Goal: Task Accomplishment & Management: Use online tool/utility

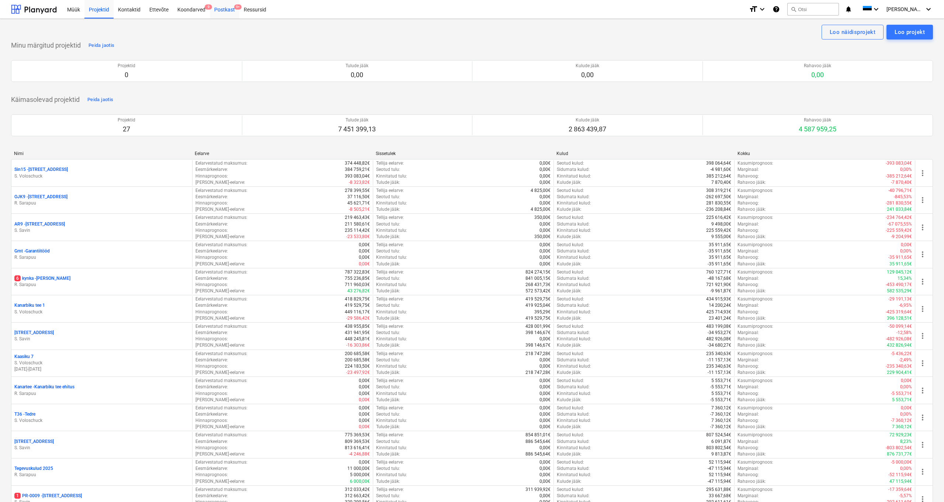
click at [226, 10] on div "Postkast 9+" at bounding box center [225, 9] width 30 height 19
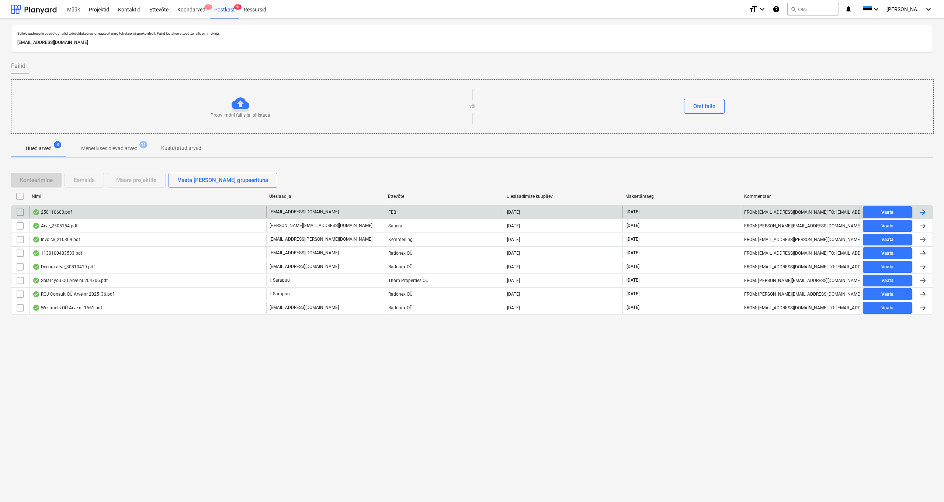
click at [57, 213] on div "250110603.pdf" at bounding box center [51, 212] width 39 height 6
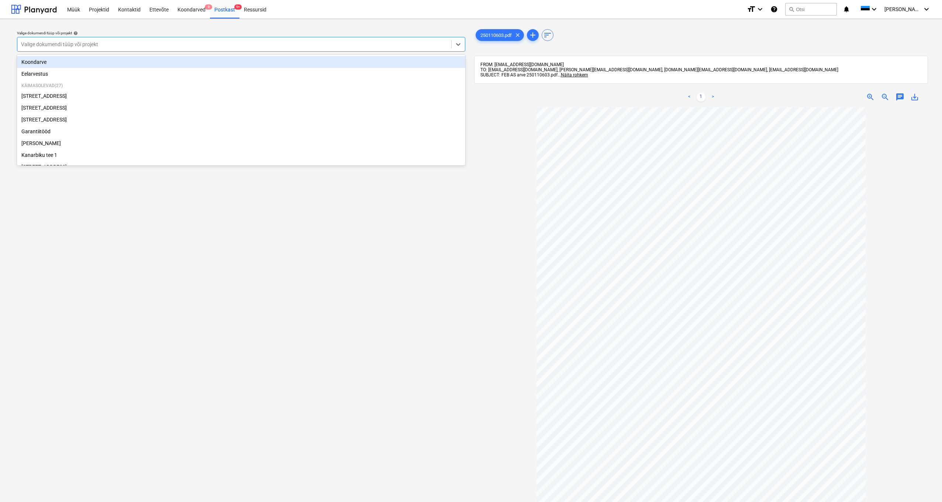
click at [55, 43] on div "Valige dokumendi tüüp või projekt" at bounding box center [234, 44] width 426 height 6
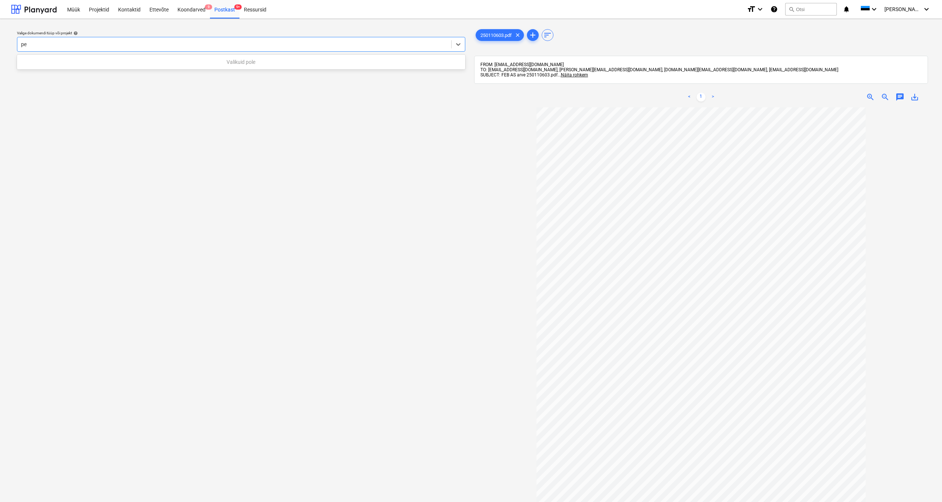
type input "p"
click at [298, 307] on div "Valige dokumendi tüüp või projekt help Valige dokumendi tüüp või projekt" at bounding box center [241, 308] width 460 height 567
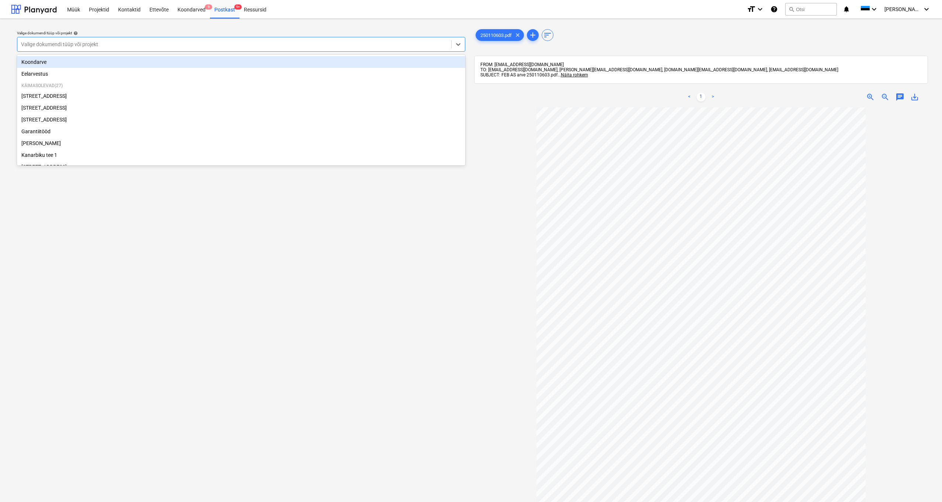
click at [36, 46] on div "Valige dokumendi tüüp või projekt" at bounding box center [234, 44] width 426 height 6
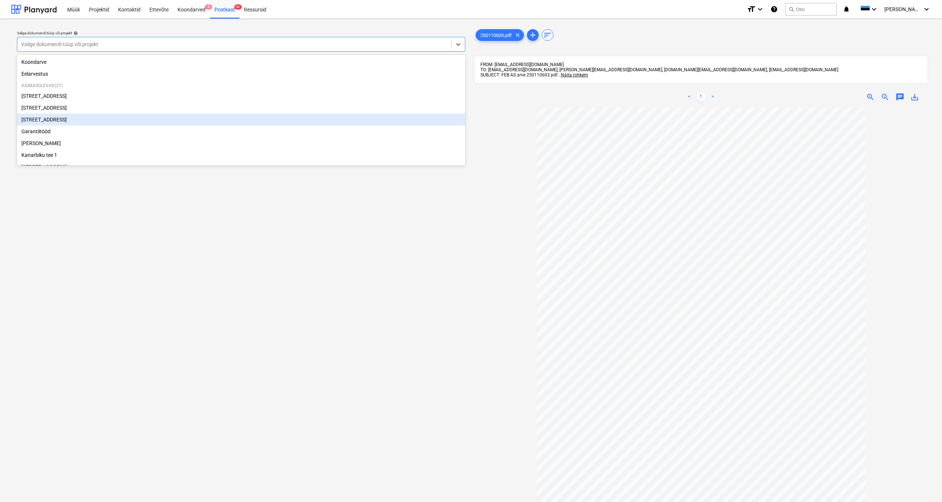
click at [916, 97] on span "save_alt" at bounding box center [914, 97] width 9 height 9
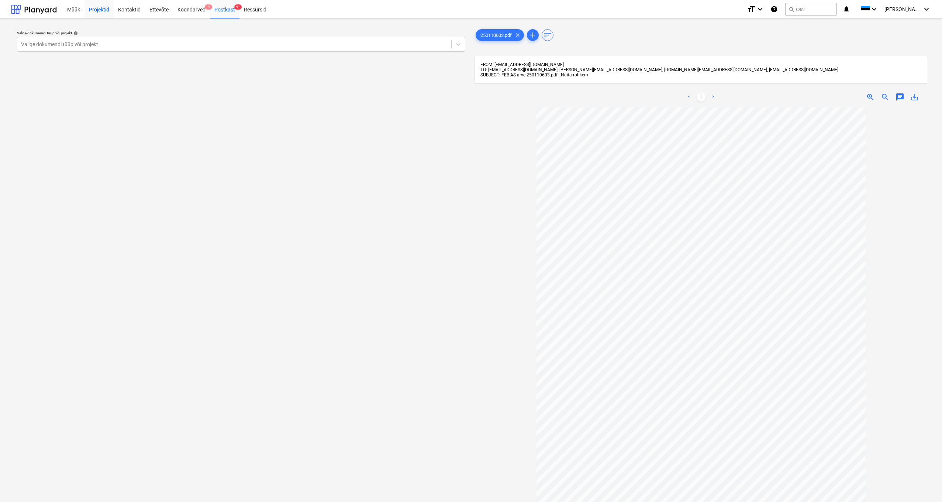
click at [104, 11] on div "Projektid" at bounding box center [98, 9] width 29 height 19
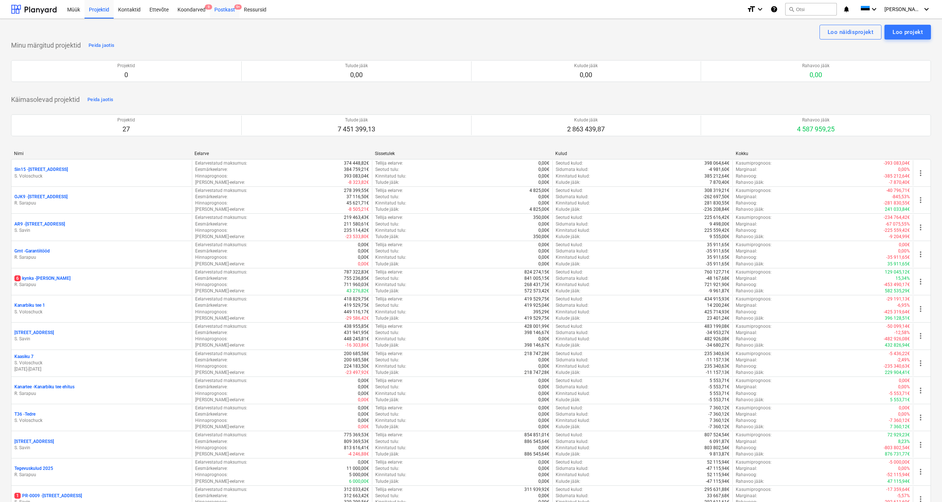
click at [226, 10] on div "Postkast 9+" at bounding box center [225, 9] width 30 height 19
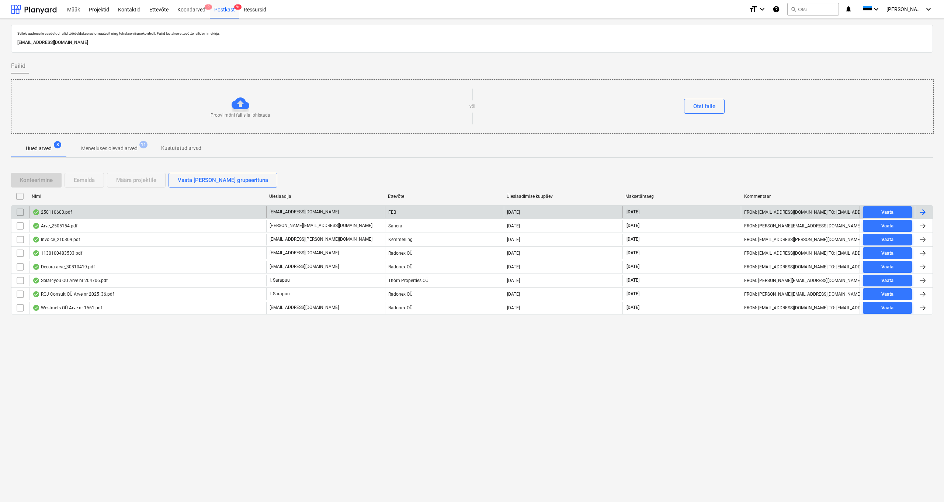
click at [61, 211] on div "250110603.pdf" at bounding box center [51, 212] width 39 height 6
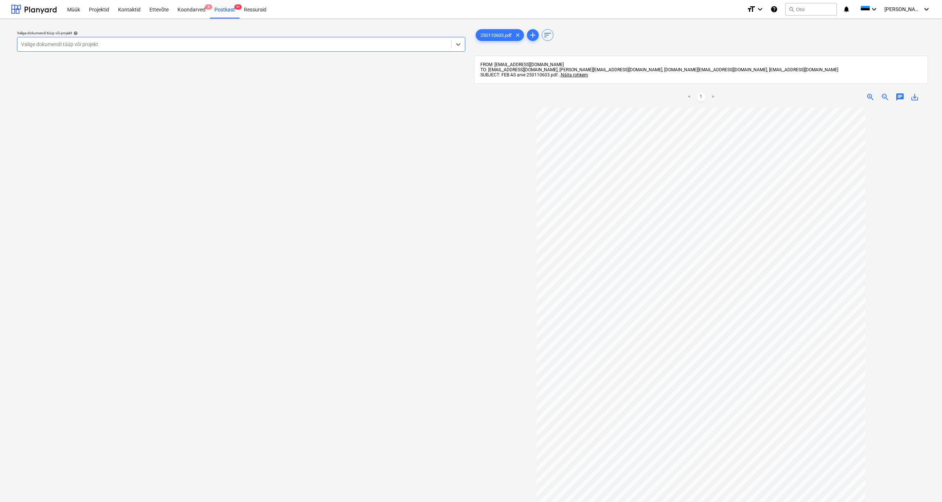
click at [917, 96] on span "save_alt" at bounding box center [914, 97] width 9 height 9
click at [219, 10] on div "Postkast 9+" at bounding box center [225, 9] width 30 height 19
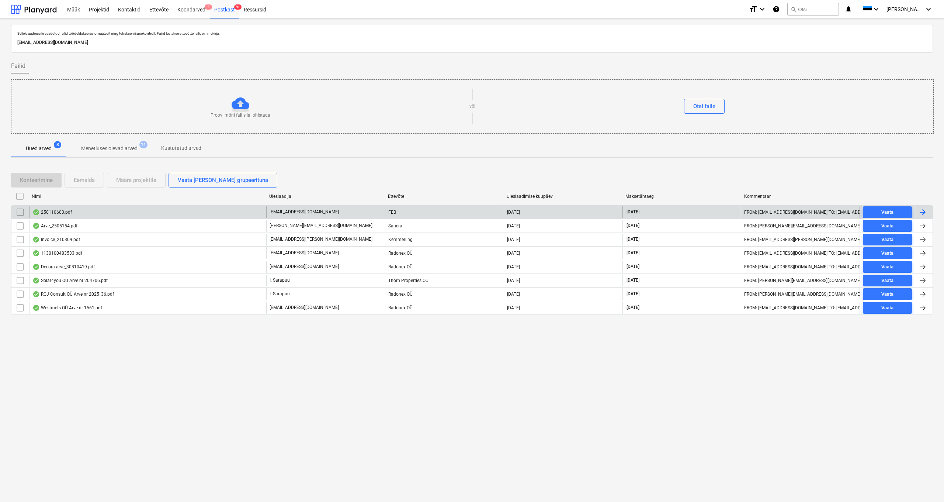
click at [20, 211] on input "checkbox" at bounding box center [20, 212] width 12 height 12
click at [92, 180] on div "Eemalda" at bounding box center [84, 180] width 21 height 10
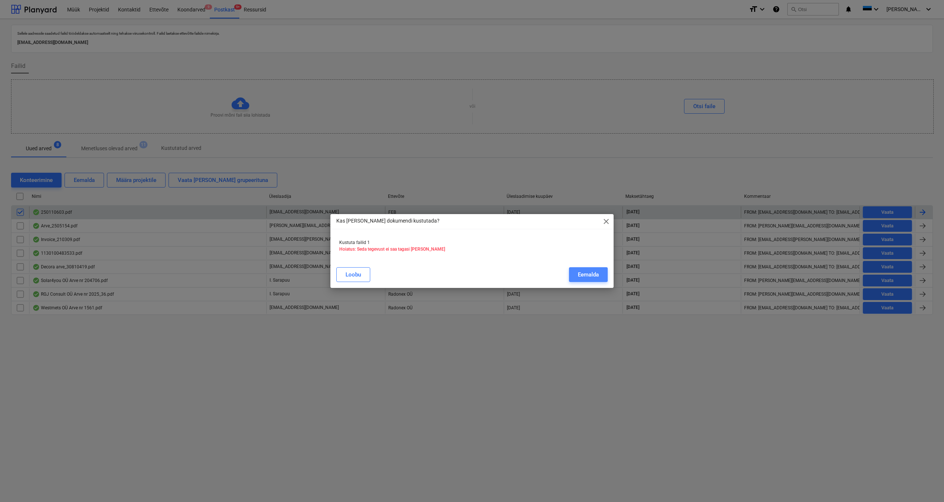
click at [592, 275] on div "Eemalda" at bounding box center [588, 275] width 21 height 10
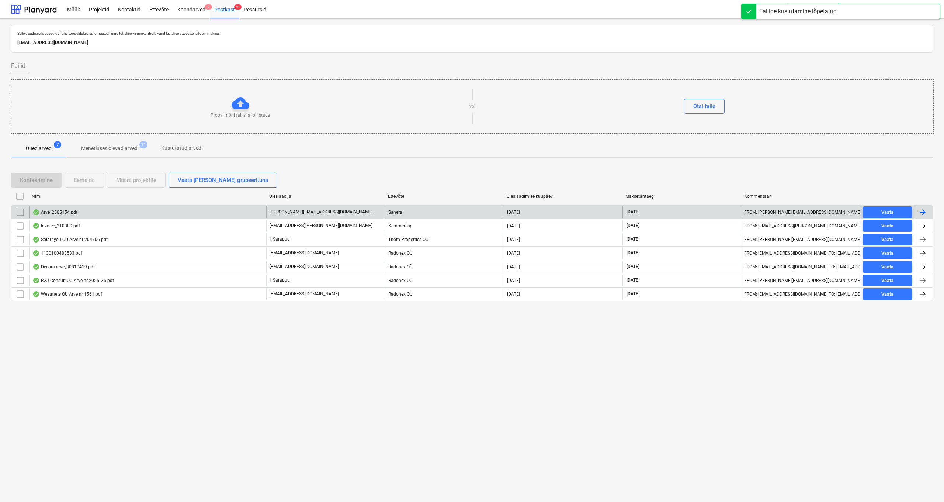
click at [61, 213] on div "Arve_2505154.pdf" at bounding box center [54, 212] width 45 height 6
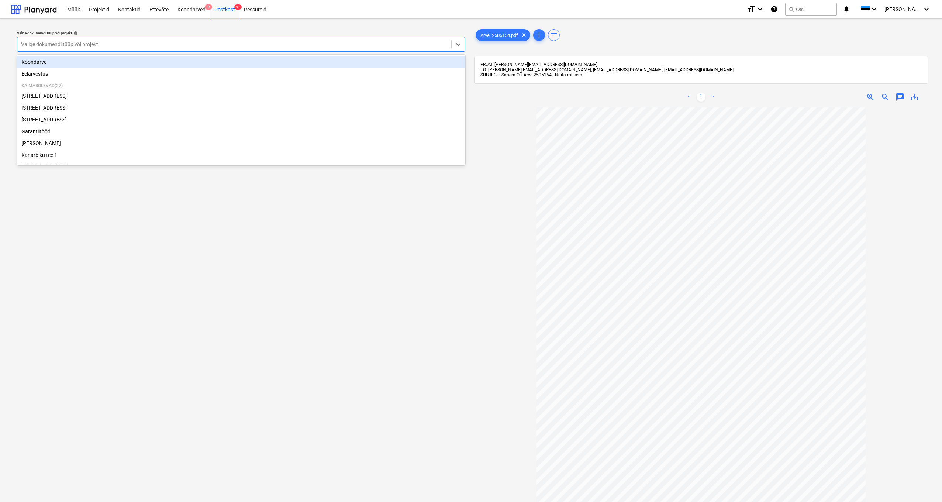
click at [111, 44] on div at bounding box center [234, 44] width 426 height 7
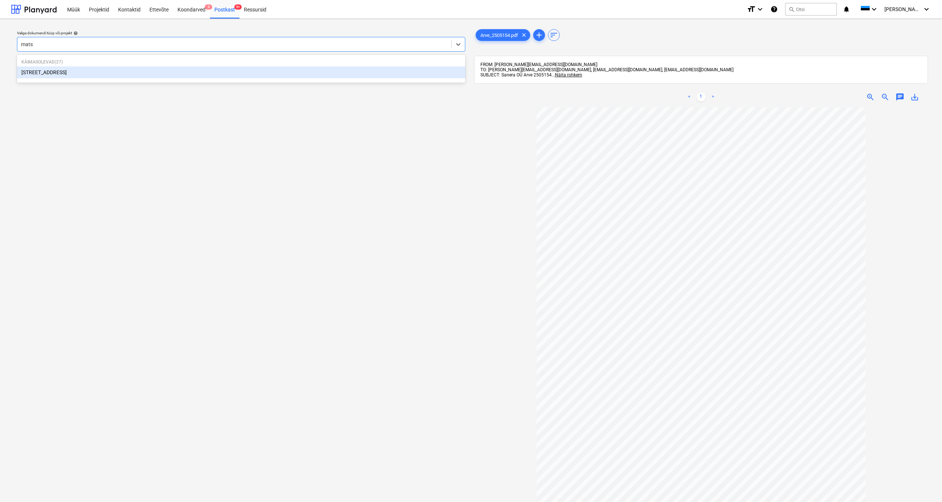
type input "matso"
click at [47, 72] on div "[STREET_ADDRESS]" at bounding box center [241, 72] width 448 height 12
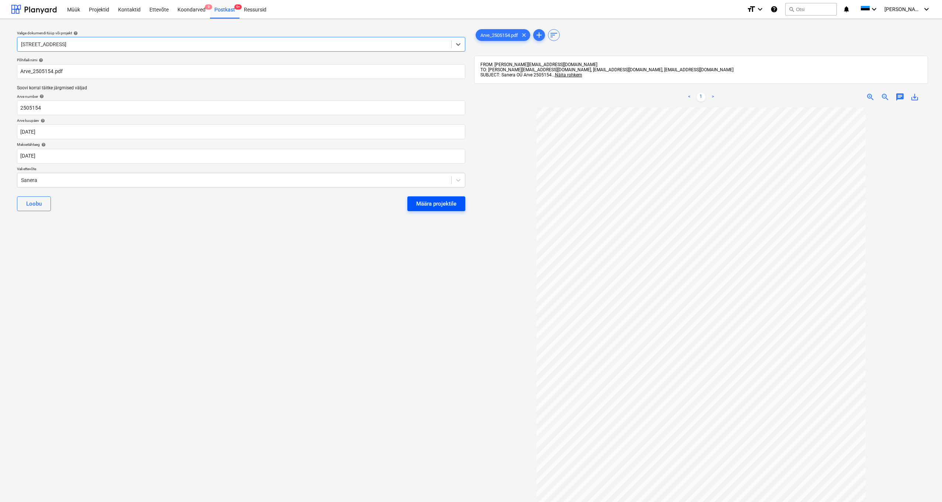
click at [424, 199] on div "Määra projektile" at bounding box center [436, 204] width 40 height 10
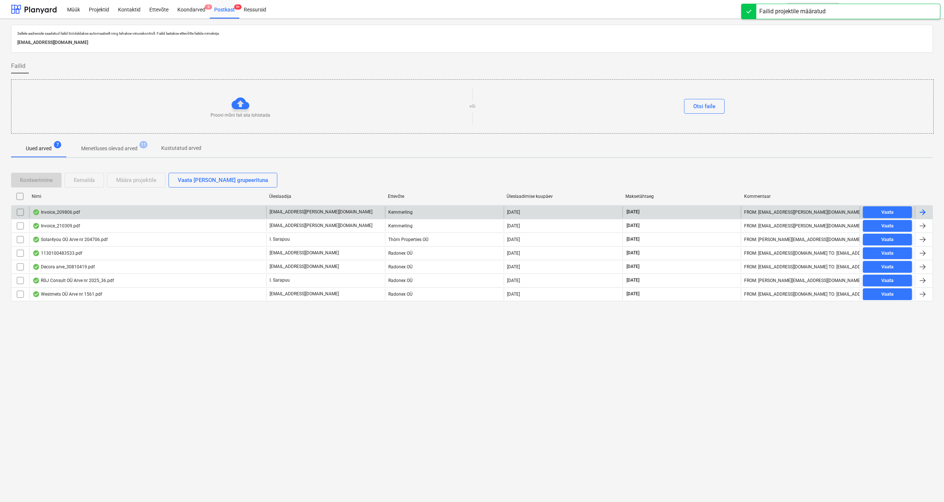
click at [68, 213] on div "Invoice_209806.pdf" at bounding box center [56, 212] width 48 height 6
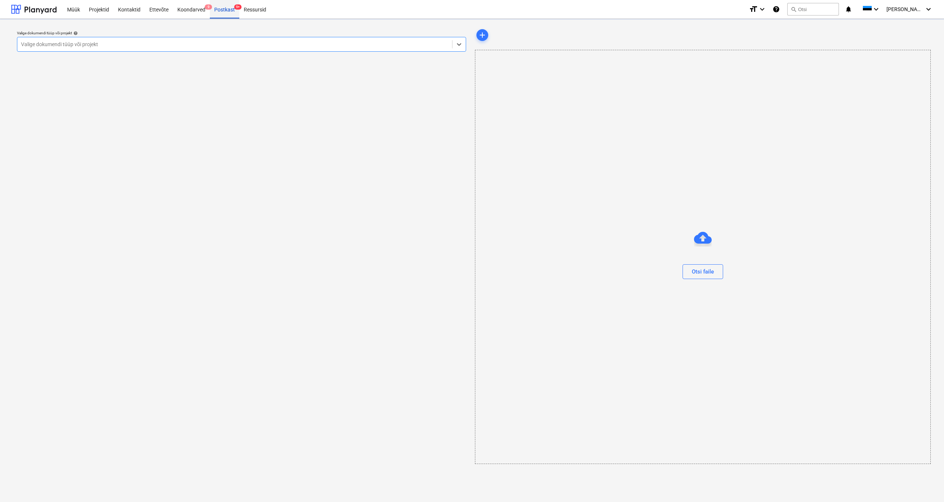
click at [222, 11] on div "Postkast 9+" at bounding box center [225, 9] width 30 height 19
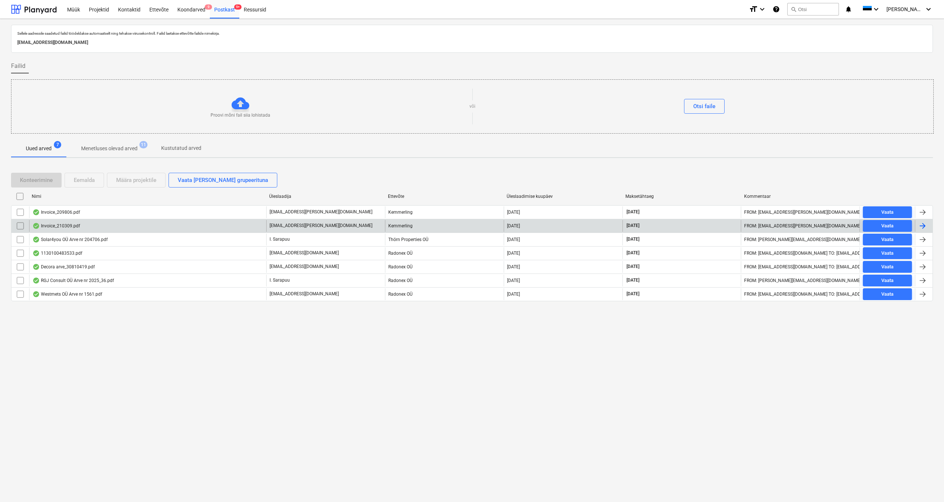
click at [62, 227] on div "Invoice_210309.pdf" at bounding box center [56, 226] width 48 height 6
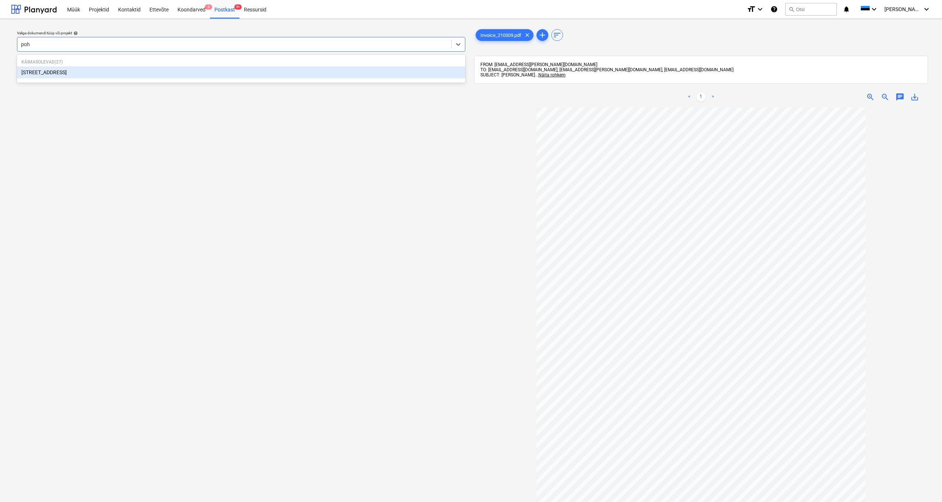
type input "[PERSON_NAME]"
click at [22, 74] on div "[STREET_ADDRESS]" at bounding box center [241, 72] width 448 height 12
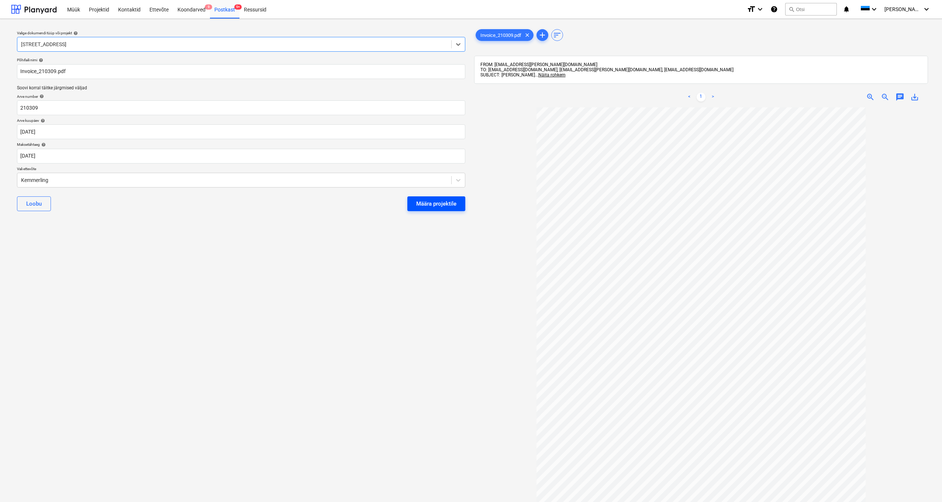
click at [426, 200] on div "Määra projektile" at bounding box center [436, 204] width 40 height 10
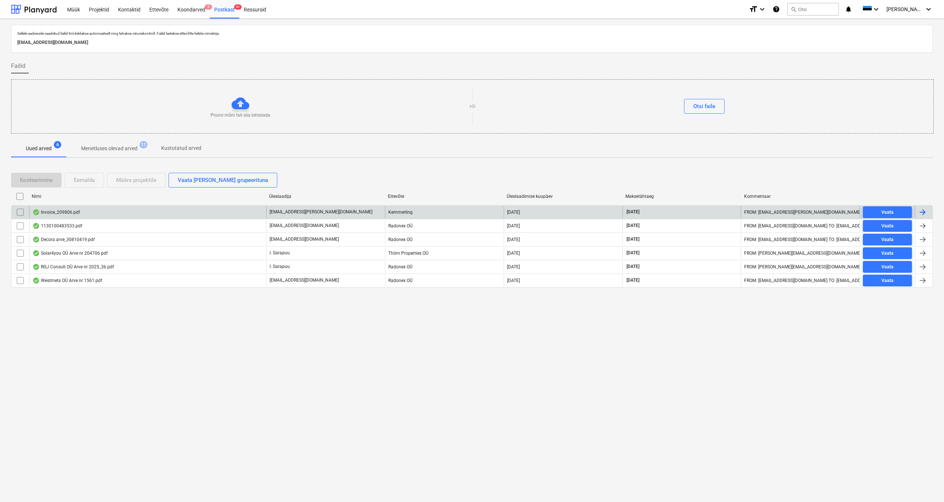
click at [63, 210] on div "Invoice_209806.pdf" at bounding box center [56, 212] width 48 height 6
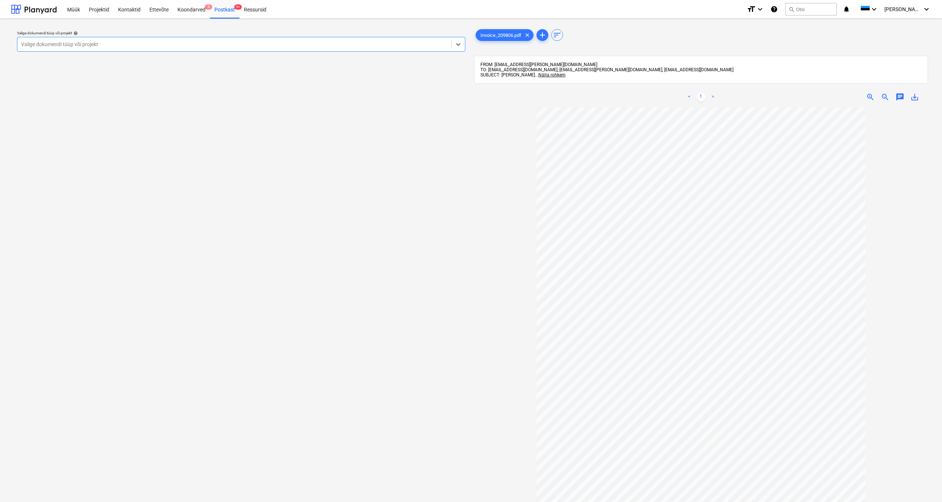
click at [36, 43] on div "Valige dokumendi tüüp või projekt" at bounding box center [234, 44] width 426 height 6
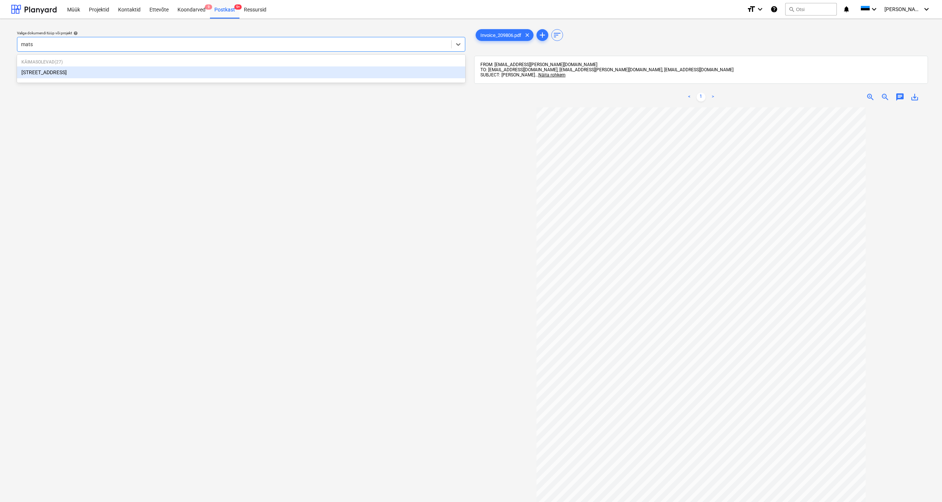
type input "matso"
click at [37, 70] on div "[STREET_ADDRESS]" at bounding box center [241, 72] width 448 height 12
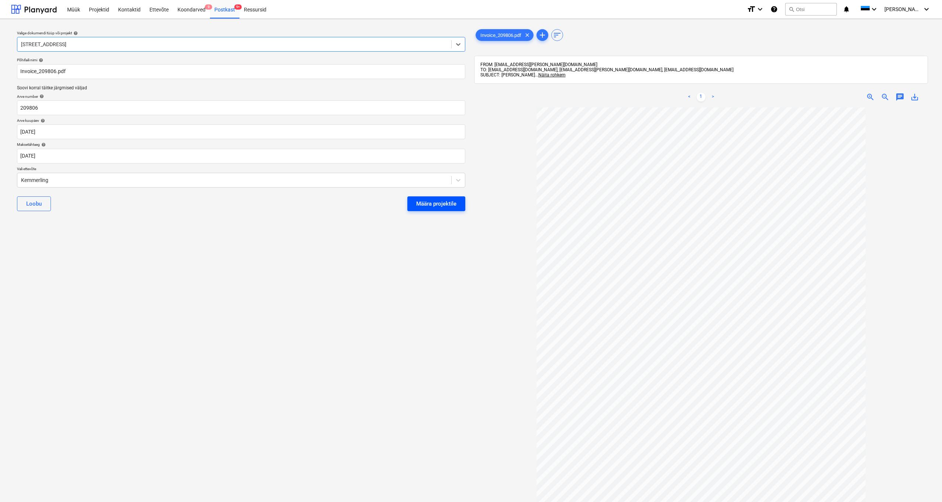
click at [429, 199] on div "Määra projektile" at bounding box center [436, 204] width 40 height 10
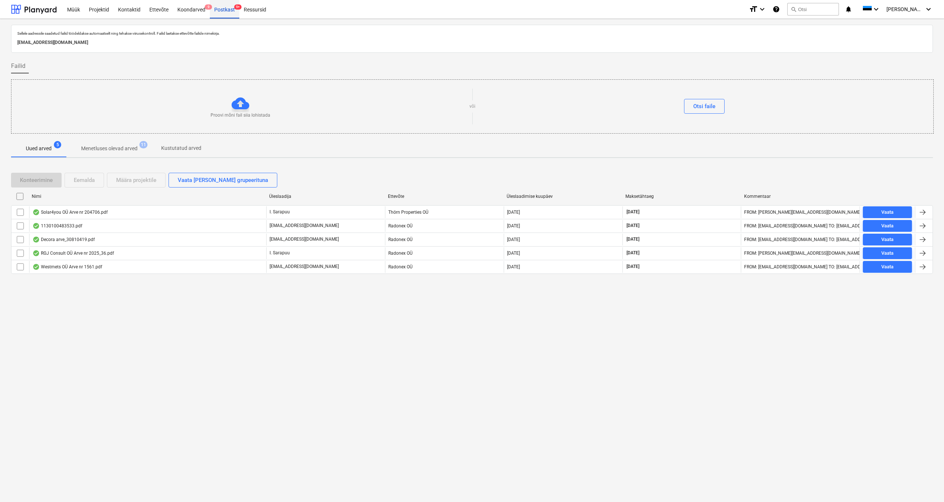
click at [223, 10] on div "Postkast 9+" at bounding box center [225, 9] width 30 height 19
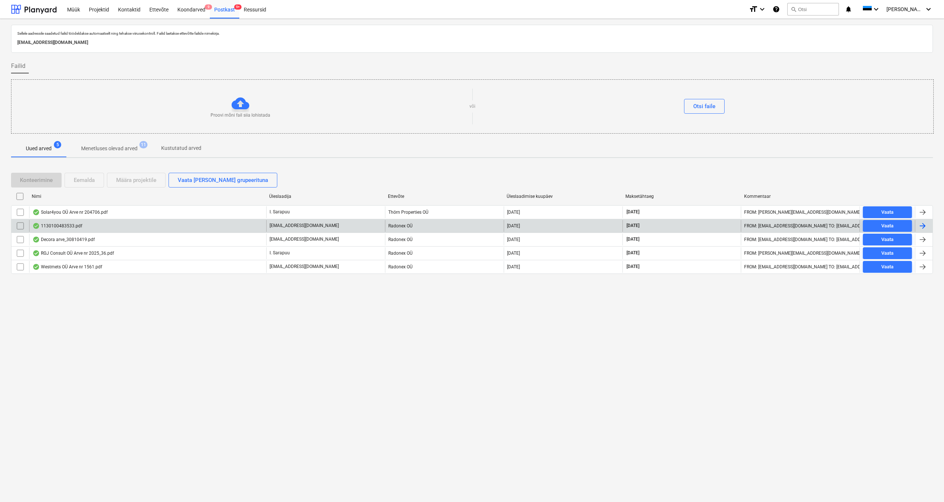
click at [58, 225] on div "1130100483533.pdf" at bounding box center [57, 226] width 50 height 6
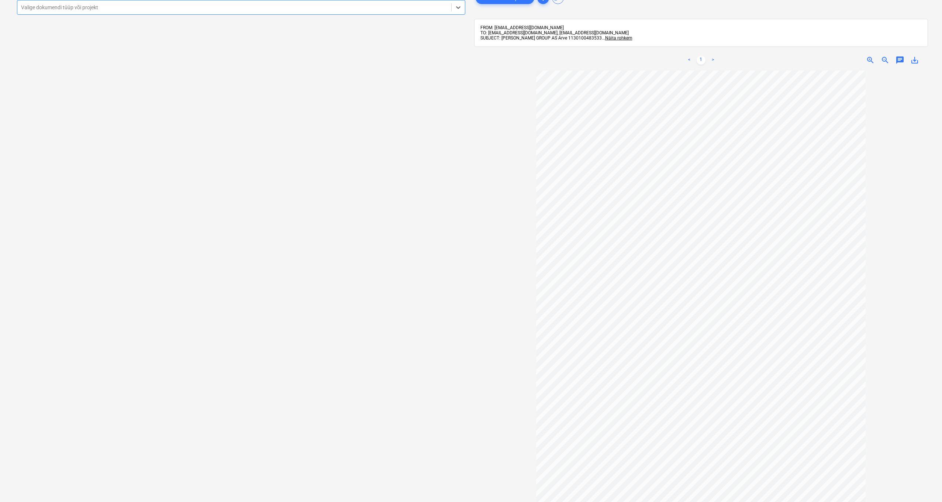
scroll to position [96, 0]
